Goal: Check status

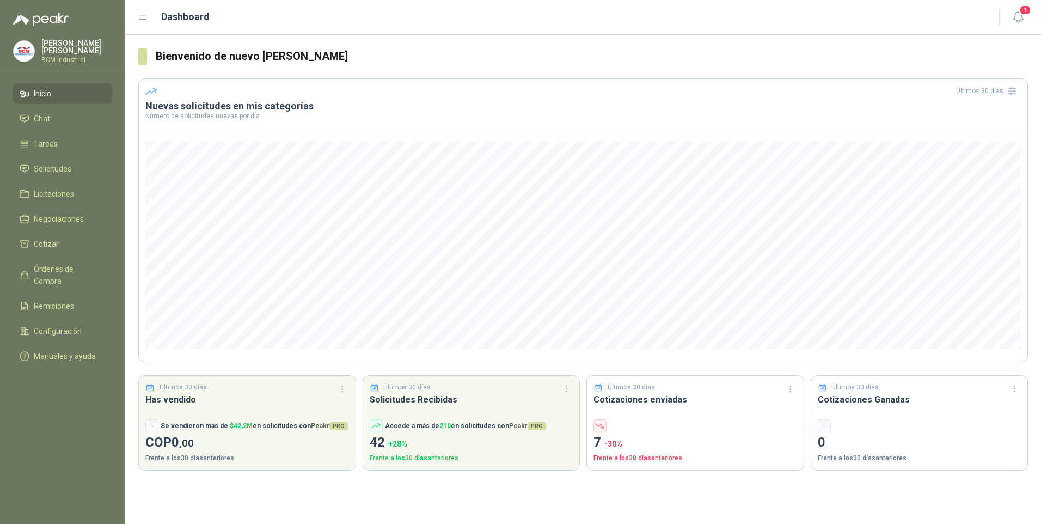
click at [185, 485] on div "Bienvenido de nuevo [PERSON_NAME] Últimos 30 [PERSON_NAME] Nuevas solicitudes e…" at bounding box center [583, 279] width 916 height 489
click at [71, 163] on li "Solicitudes" at bounding box center [63, 169] width 86 height 12
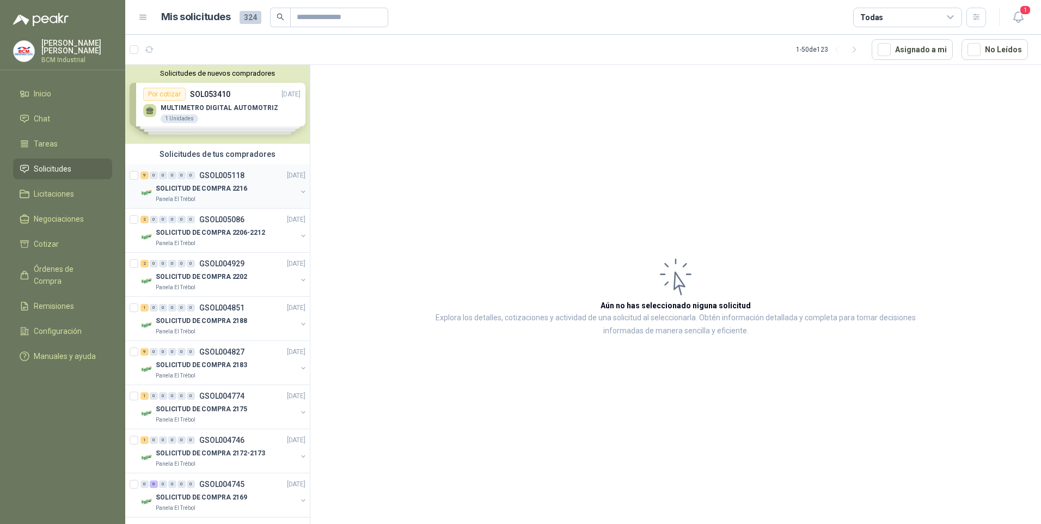
click at [217, 193] on p "SOLICITUD DE COMPRA 2216" at bounding box center [201, 188] width 91 height 10
